Goal: Navigation & Orientation: Find specific page/section

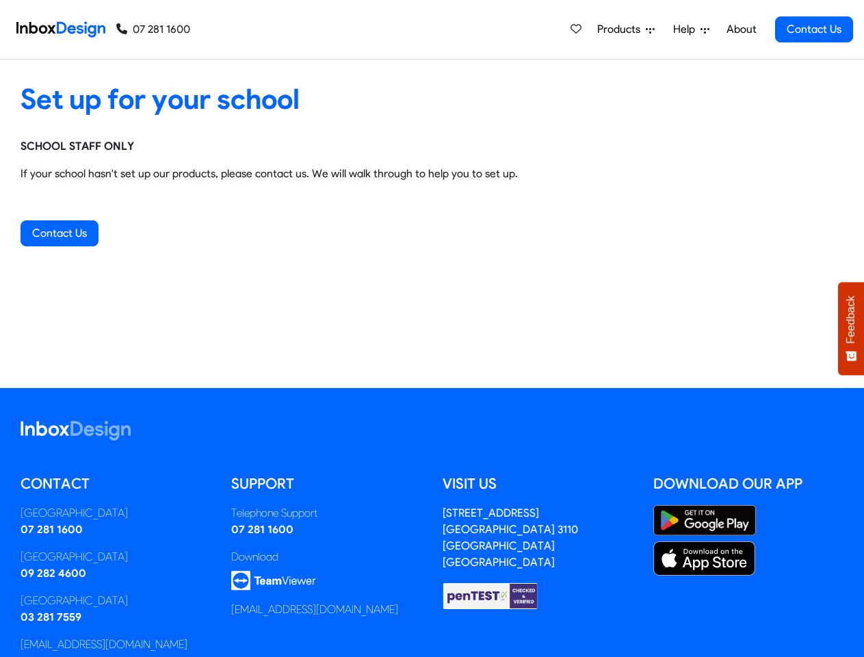
click at [432, 328] on div "Set up for your school SCHOOL STAFF ONLY If your school hasn't set up our produ…" at bounding box center [432, 224] width 864 height 328
click at [627, 29] on span "Products" at bounding box center [621, 29] width 49 height 16
click at [693, 29] on span "Help" at bounding box center [686, 29] width 27 height 16
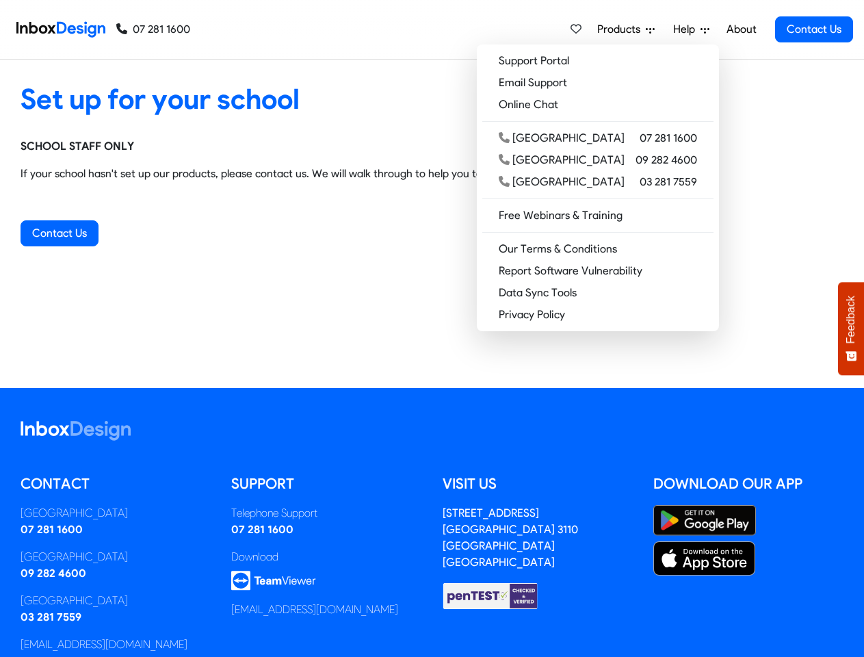
click at [851, 328] on span "Feedback" at bounding box center [851, 320] width 12 height 48
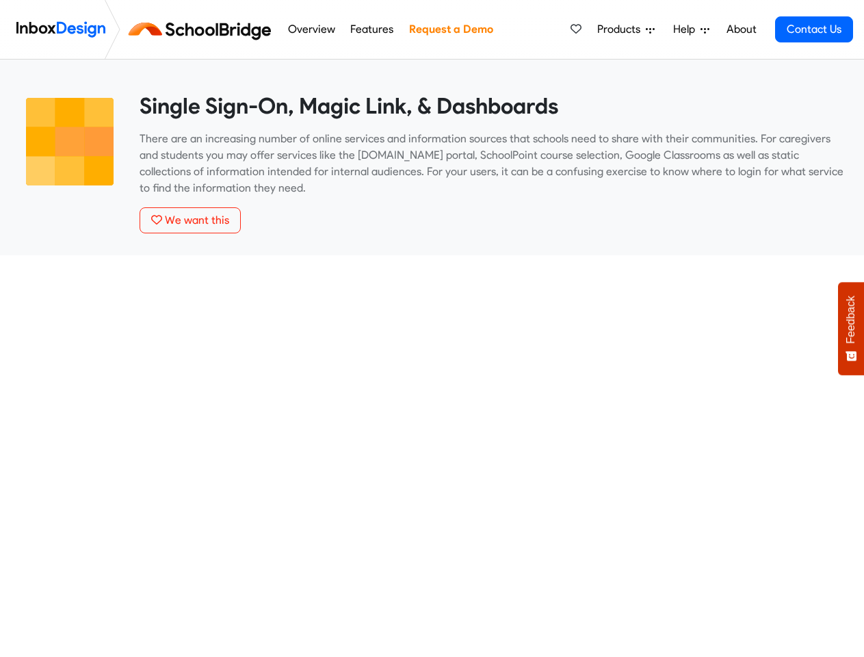
click at [627, 29] on span "Products" at bounding box center [621, 29] width 49 height 16
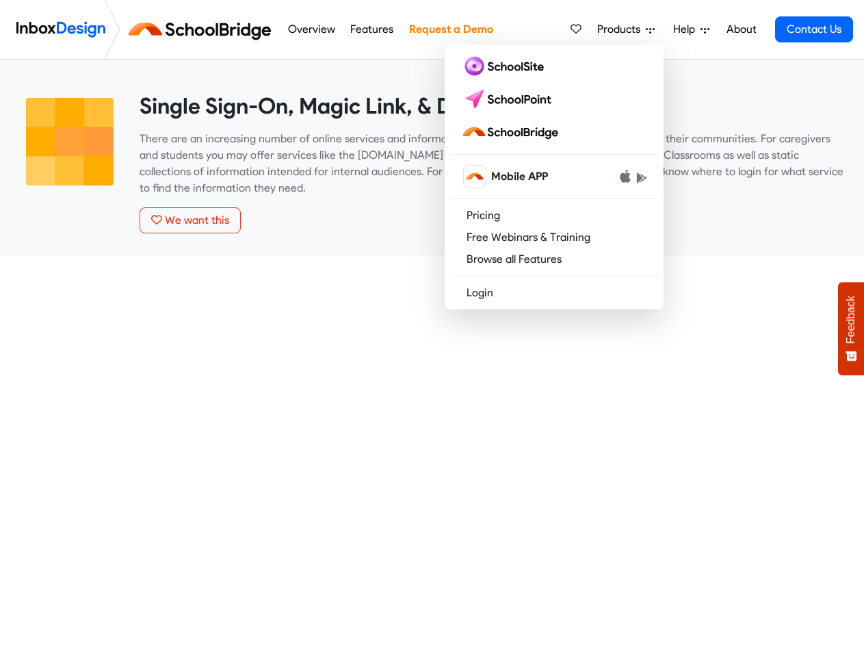
click at [693, 29] on span "Help" at bounding box center [686, 29] width 27 height 16
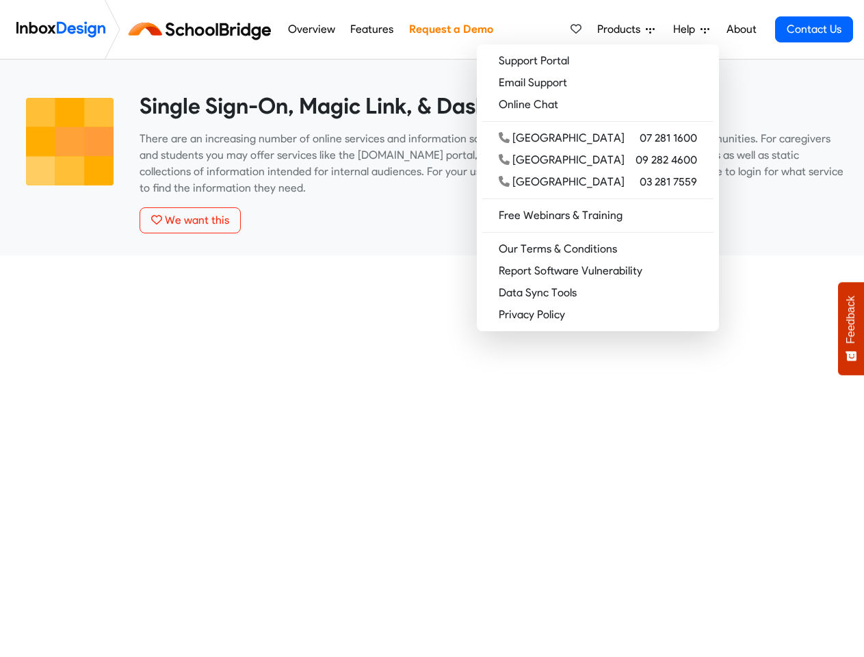
click at [851, 328] on span "Feedback" at bounding box center [851, 320] width 12 height 48
